Goal: Find contact information: Find contact information

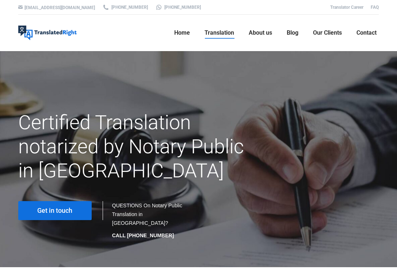
click at [75, 209] on link "Get in touch" at bounding box center [54, 210] width 73 height 19
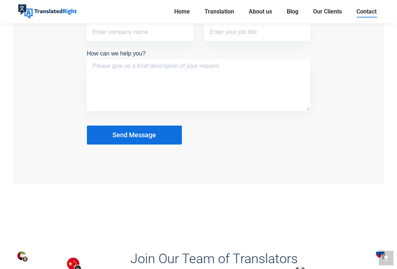
scroll to position [488, 0]
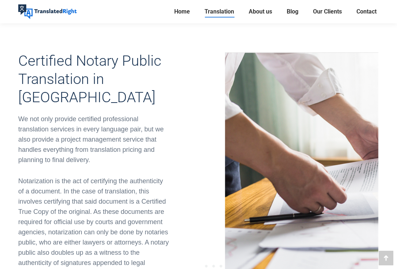
scroll to position [256, 0]
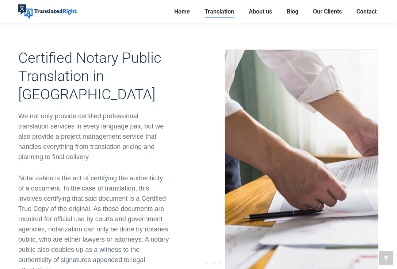
click at [183, 92] on div "Certified Notary Public Translation in Singapore We not only provide certified …" at bounding box center [106, 269] width 186 height 440
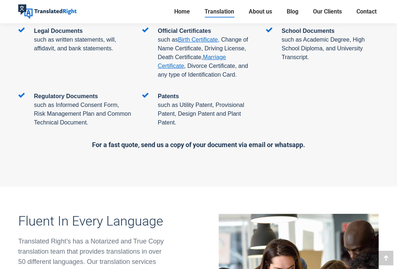
scroll to position [1405, 0]
